Goal: Find specific page/section: Find specific page/section

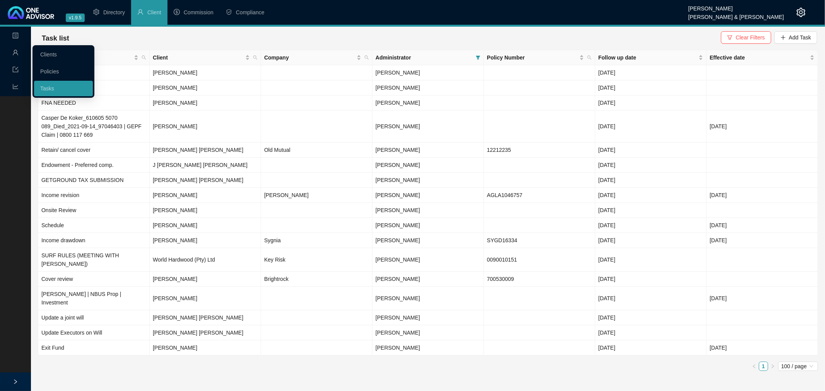
click at [12, 51] on icon "user" at bounding box center [15, 53] width 6 height 6
click at [44, 52] on link "Clients" at bounding box center [48, 54] width 17 height 6
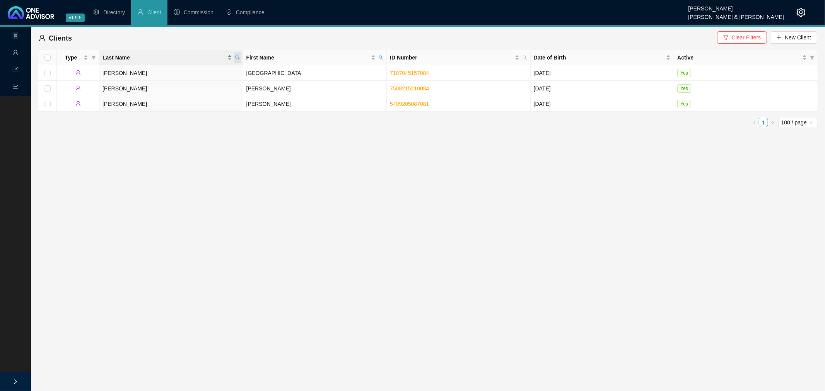
click at [237, 58] on icon "search" at bounding box center [237, 58] width 4 height 4
type input "[PERSON_NAME]"
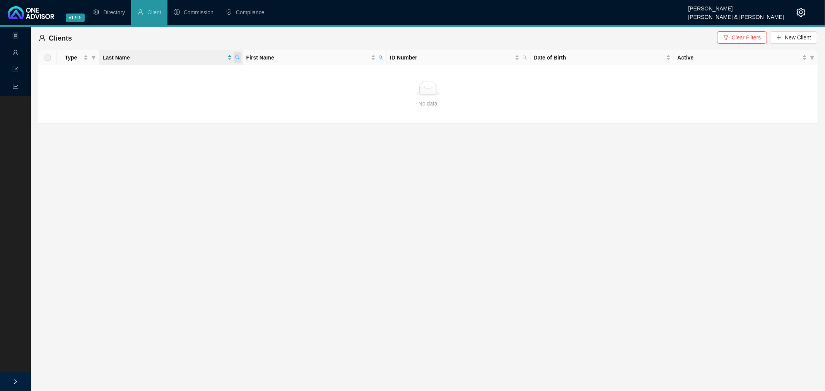
click at [237, 58] on icon "search" at bounding box center [237, 58] width 4 height 4
click at [740, 39] on span "Clear Filters" at bounding box center [746, 37] width 29 height 9
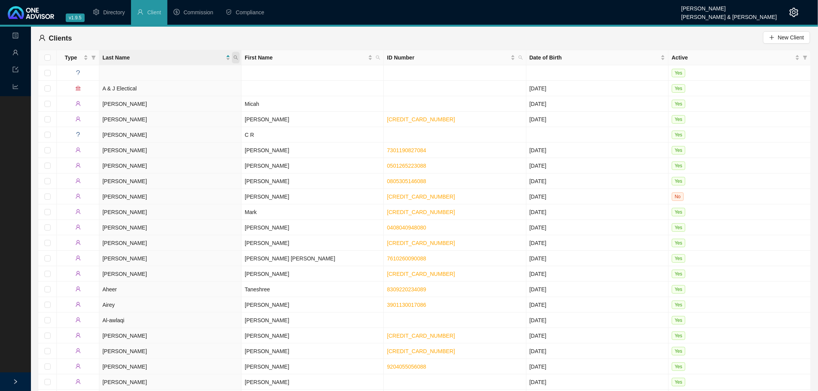
click at [236, 57] on icon "search" at bounding box center [236, 57] width 5 height 5
click at [204, 74] on input "text" at bounding box center [200, 74] width 73 height 12
type input "[PERSON_NAME]"
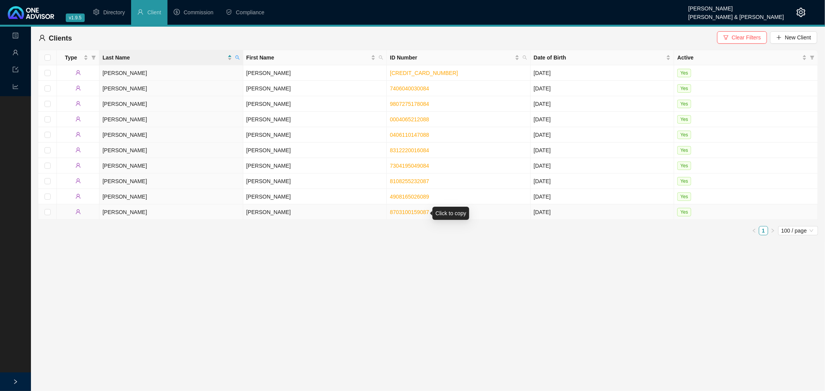
click at [411, 212] on link "8703100159087" at bounding box center [409, 212] width 39 height 6
